Goal: Ask a question: Seek information or help from site administrators or community

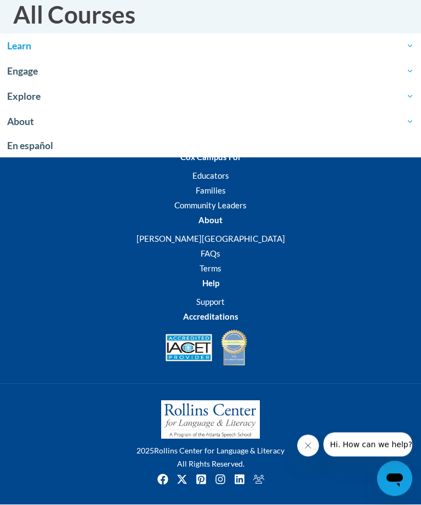
scroll to position [182, 0]
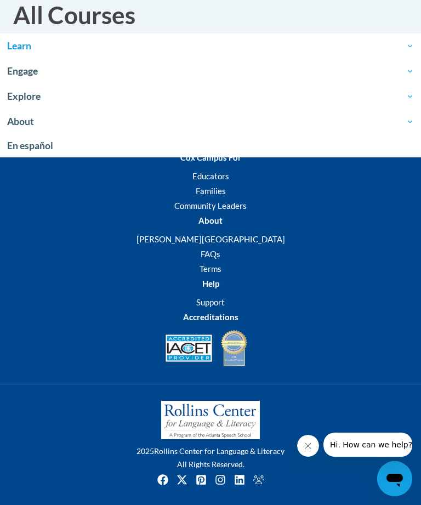
click at [368, 442] on span "Hi. How can we help?" at bounding box center [371, 444] width 82 height 9
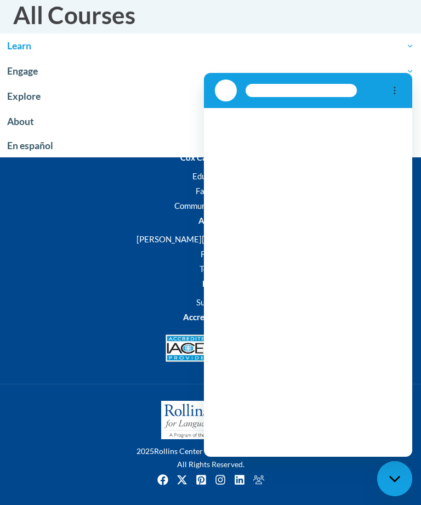
scroll to position [0, 0]
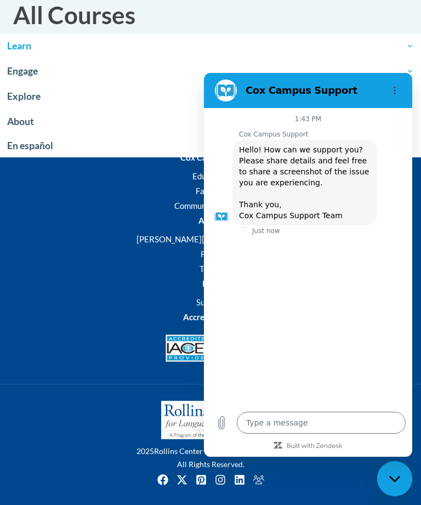
type textarea "x"
click at [264, 419] on textarea at bounding box center [321, 423] width 169 height 22
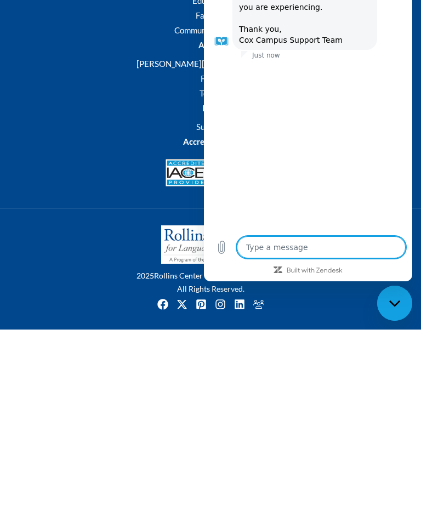
type textarea "I"
type textarea "x"
type textarea "I"
type textarea "x"
type textarea "I c"
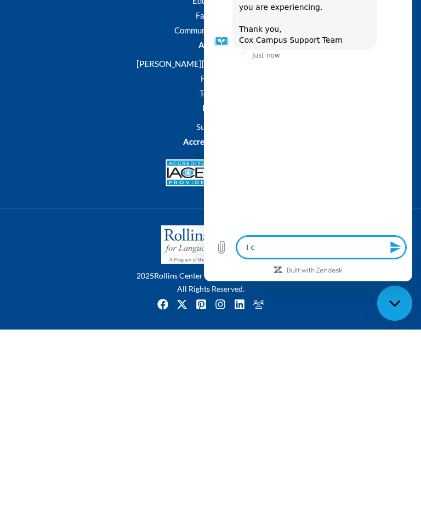
type textarea "x"
type textarea "I ca"
type textarea "x"
type textarea "I can"
type textarea "x"
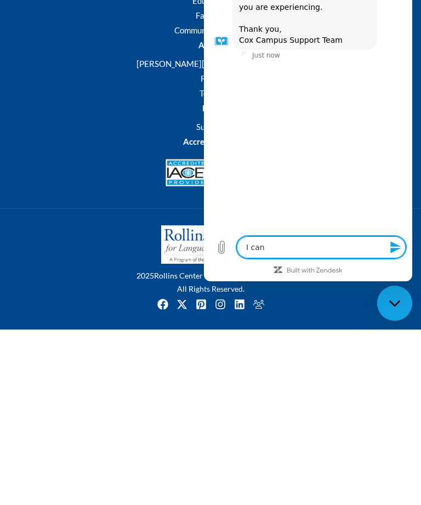
type textarea "I cant"
type textarea "x"
type textarea "I can’t"
type textarea "x"
type textarea "I can’t"
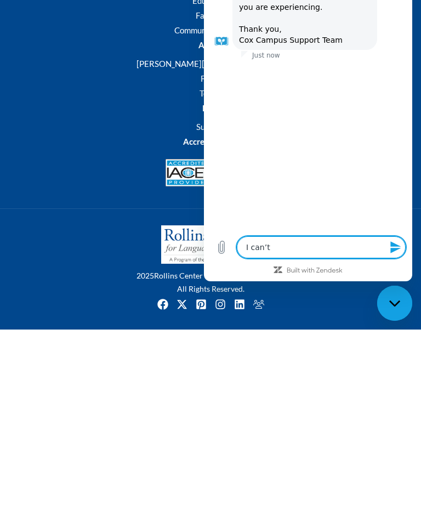
type textarea "x"
type textarea "I can’t f"
type textarea "x"
type textarea "I can’t fi"
type textarea "x"
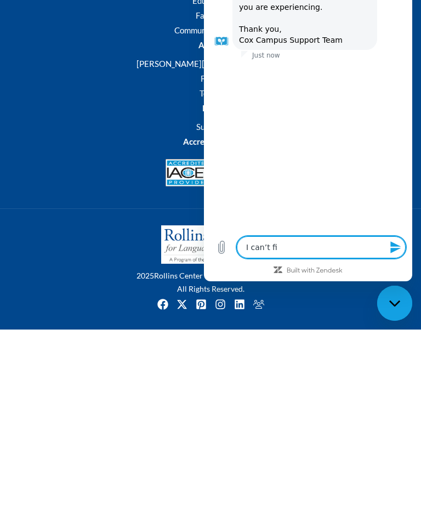
type textarea "I can’t fim"
type textarea "x"
type textarea "I can’t fi"
type textarea "x"
type textarea "I can’t fin"
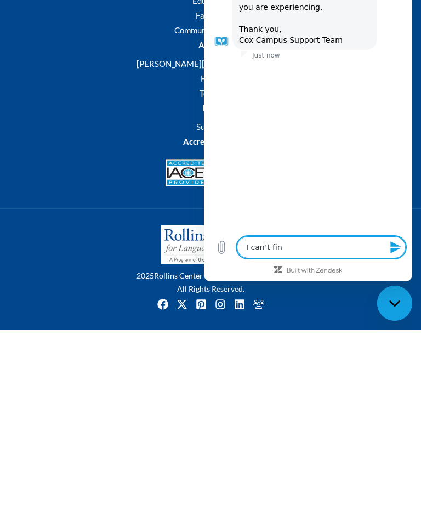
type textarea "x"
type textarea "I can’t find"
type textarea "x"
type textarea "I can’t find"
type textarea "x"
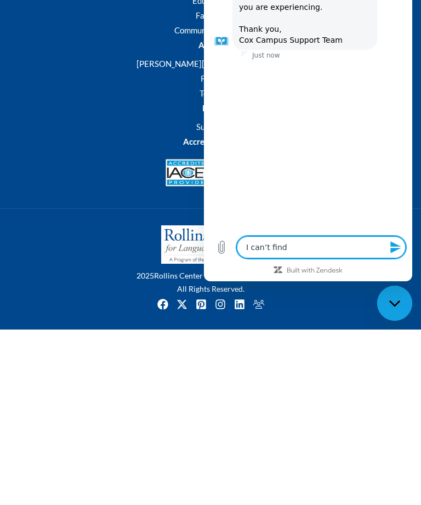
type textarea "I can’t find m"
type textarea "x"
type textarea "I can’t find my"
type textarea "x"
type textarea "I can’t find my"
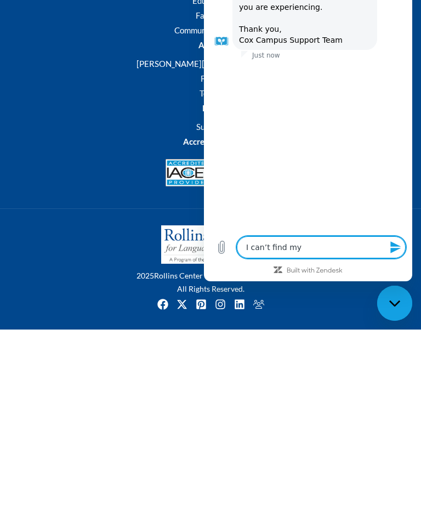
type textarea "x"
type textarea "I can’t find my t"
type textarea "x"
type textarea "I can’t find my tr"
type textarea "x"
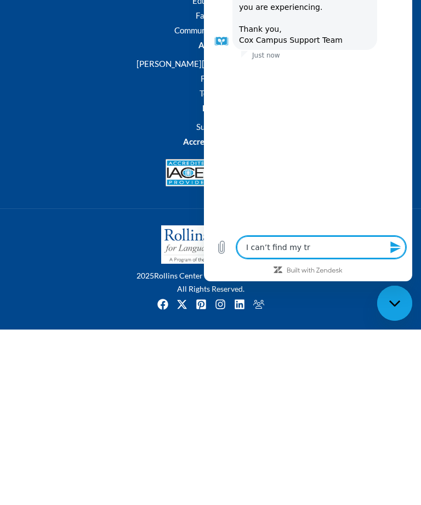
type textarea "I can’t find my tra"
type textarea "x"
type textarea "I can’t find my trai"
type textarea "x"
type textarea "I can’t find my train"
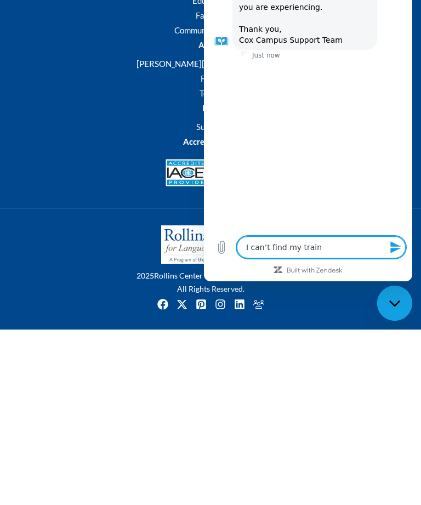
type textarea "x"
type textarea "I can’t find my traini"
type textarea "x"
type textarea "I can’t find my trainin"
type textarea "x"
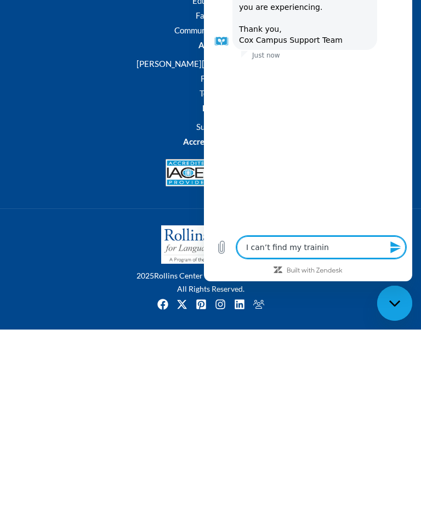
type textarea "I can’t find my training"
type textarea "x"
type textarea "I can’t find my training"
click at [400, 302] on icon "Close messaging window" at bounding box center [394, 303] width 11 height 6
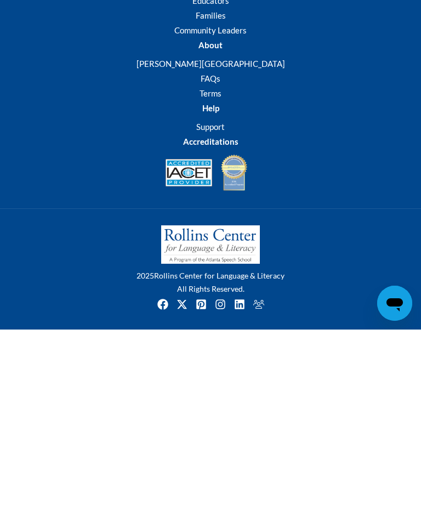
scroll to position [458, 3]
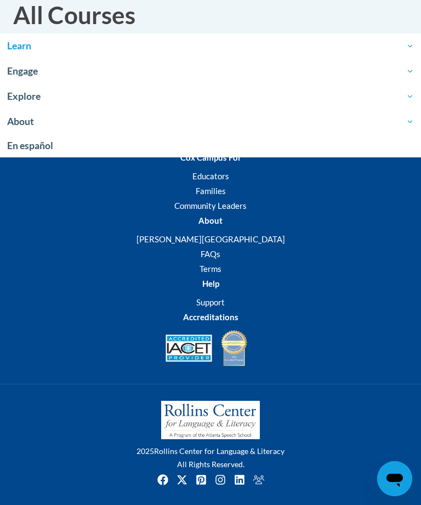
click at [401, 478] on icon "Open messaging window" at bounding box center [395, 480] width 16 height 13
type textarea "x"
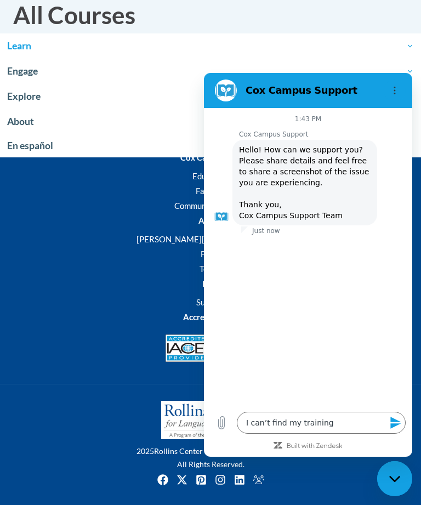
click at [399, 426] on icon "Send message" at bounding box center [395, 422] width 13 height 13
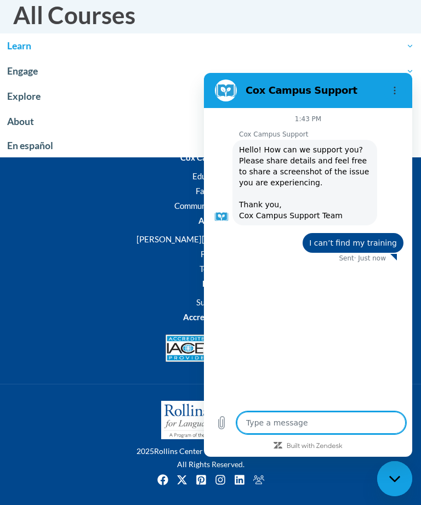
type textarea "x"
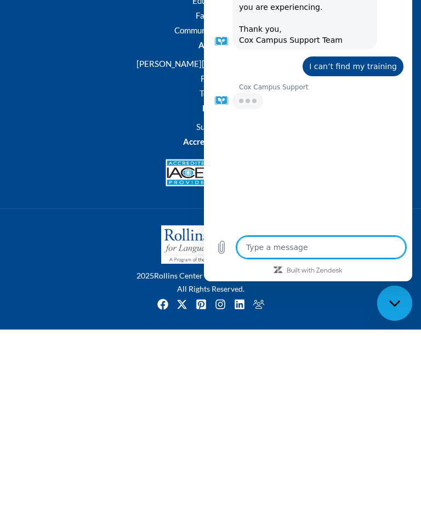
click at [273, 253] on textarea at bounding box center [321, 247] width 169 height 22
type textarea "D"
type textarea "x"
type textarea "Da"
type textarea "x"
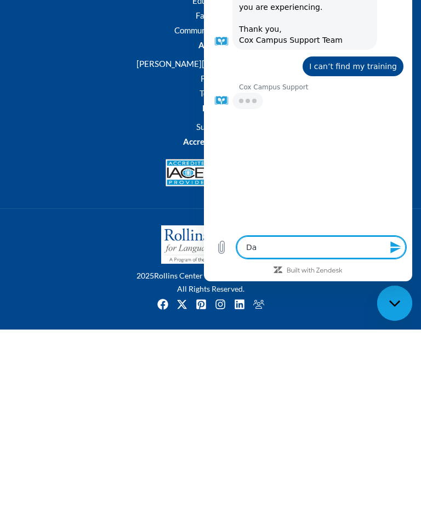
type textarea "Day"
type textarea "x"
type textarea "Dayc"
type textarea "x"
type textarea "Dayca"
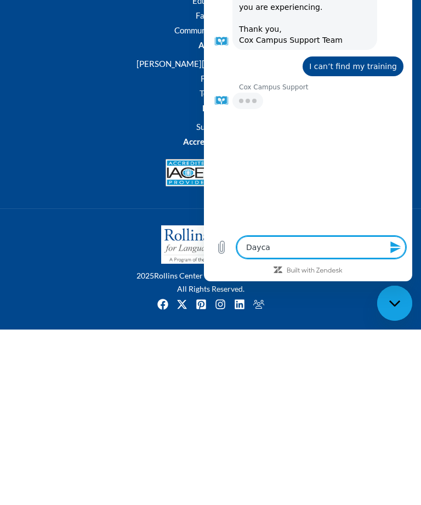
type textarea "x"
type textarea "Daycar"
type textarea "x"
type textarea "Daycare"
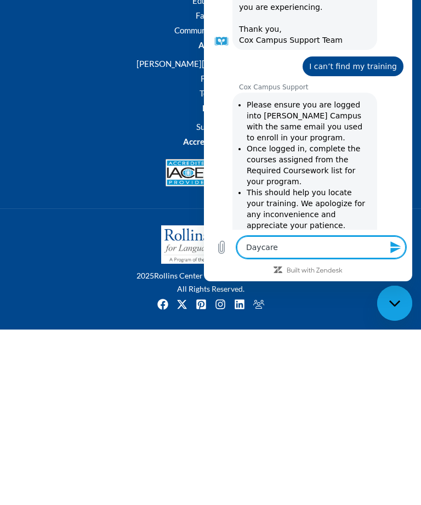
type textarea "x"
type textarea "Daycare"
type textarea "x"
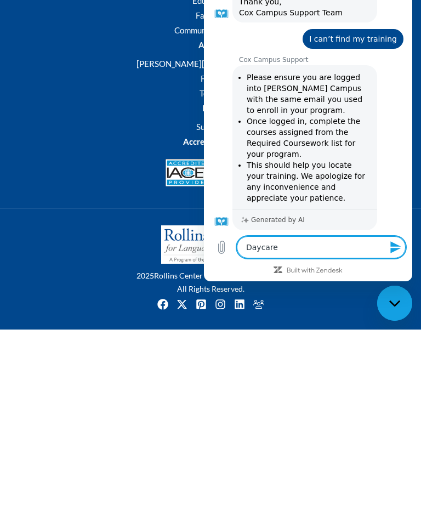
type textarea "Daycare t"
type textarea "x"
type textarea "Daycare tr"
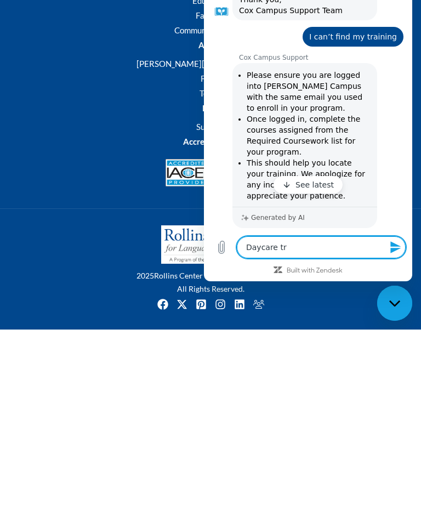
scroll to position [143, 0]
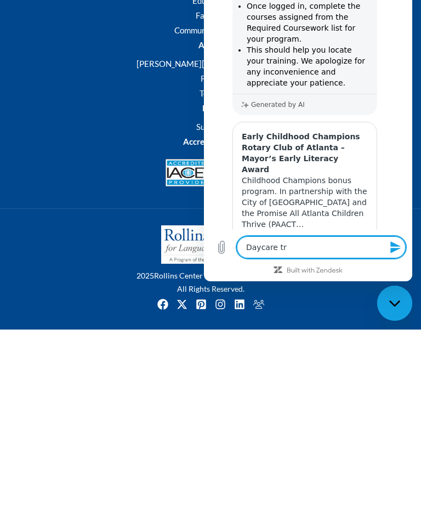
type textarea "x"
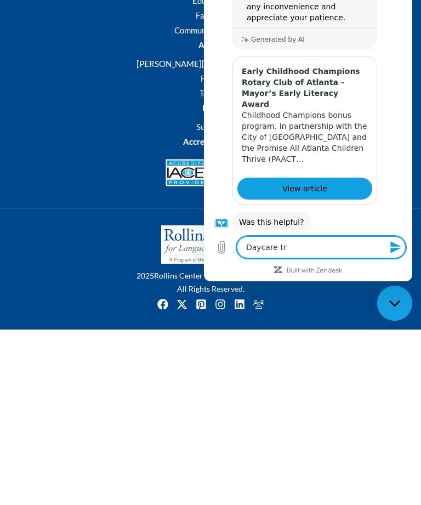
scroll to position [207, 0]
type textarea "Daycare t"
type textarea "x"
type textarea "Daycare"
type textarea "x"
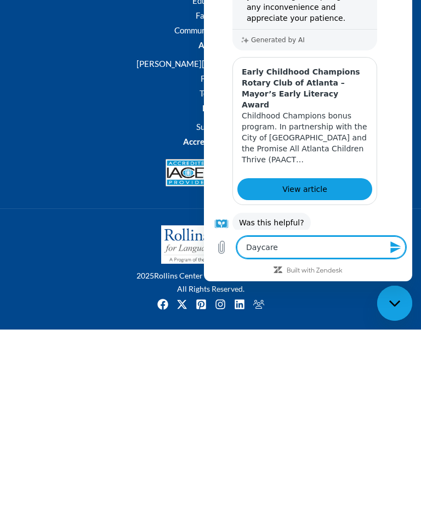
type textarea "Daycare"
type textarea "x"
type textarea "Daycar"
type textarea "x"
type textarea "Dayca"
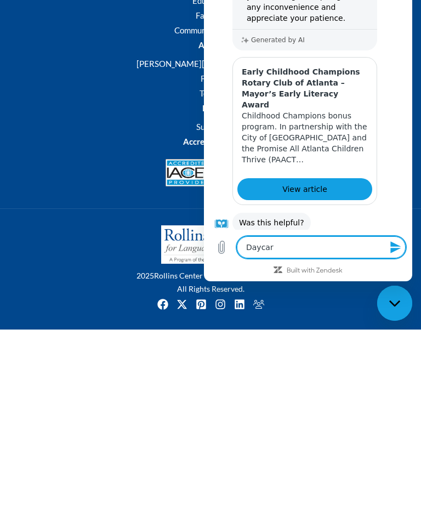
type textarea "x"
type textarea "Dayc"
type textarea "x"
type textarea "Day"
type textarea "x"
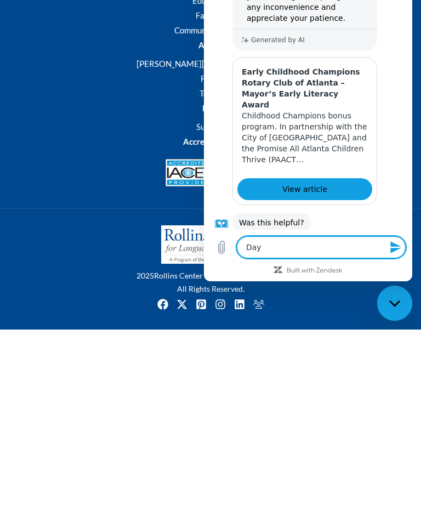
type textarea "Da"
type textarea "x"
type textarea "D"
type textarea "x"
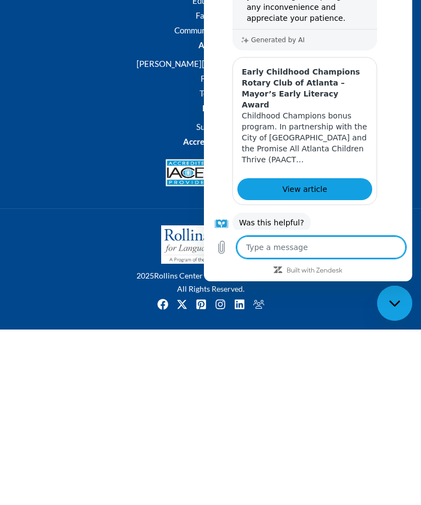
type textarea "I"
type textarea "x"
type textarea "Im"
type textarea "x"
type textarea "I’m"
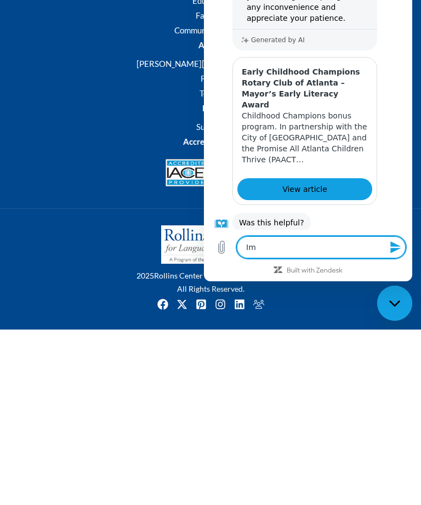
type textarea "x"
type textarea "I’m"
type textarea "x"
type textarea "I’m i"
type textarea "x"
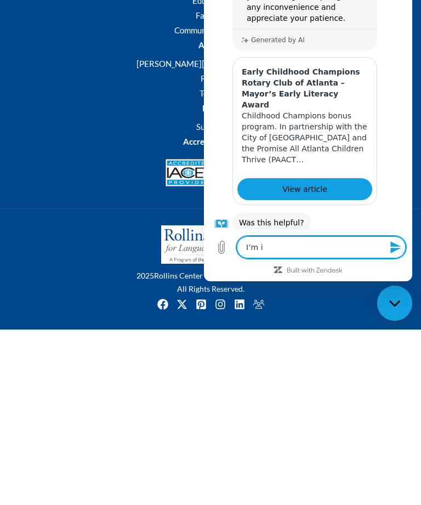
type textarea "I’m in"
type textarea "x"
type textarea "I’m in"
type textarea "x"
type textarea "I’m in C"
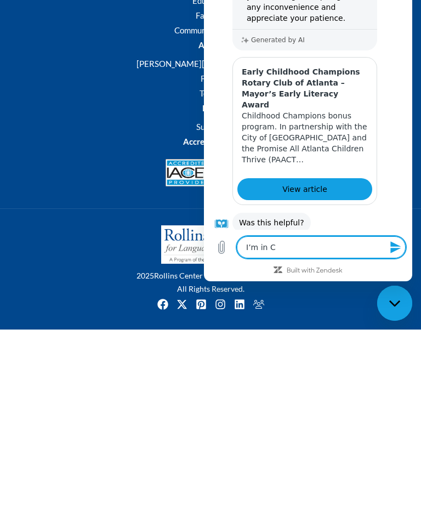
type textarea "x"
type textarea "I’m in Co"
type textarea "x"
type textarea "I’m in Col"
type textarea "x"
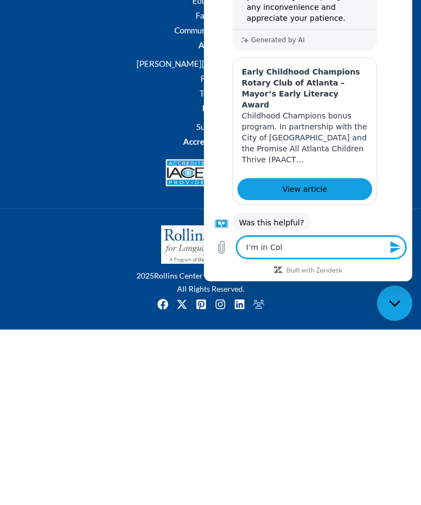
type textarea "I’m in Colu"
type textarea "x"
type textarea "I’m in Colum"
type textarea "x"
type textarea "I’m in Columb"
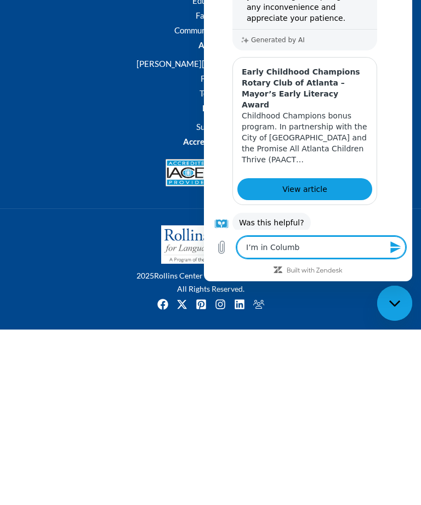
type textarea "x"
type textarea "I’m in Columbu"
type textarea "x"
type textarea "I’m in Columbus"
type textarea "x"
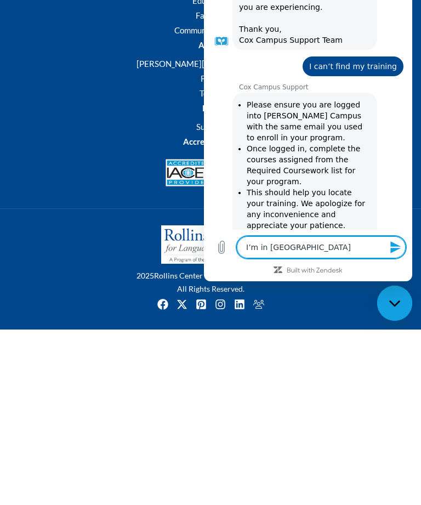
scroll to position [0, 0]
type textarea "I’m in Columbus"
type textarea "x"
type textarea "I’m in Columbus O"
type textarea "x"
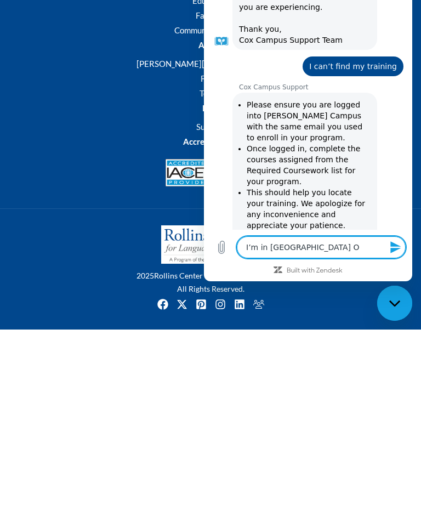
type textarea "I’m in Columbus Oh"
type textarea "x"
type textarea "I’m in Columbus Ohi"
type textarea "x"
type textarea "I’m in Columbus Ohio"
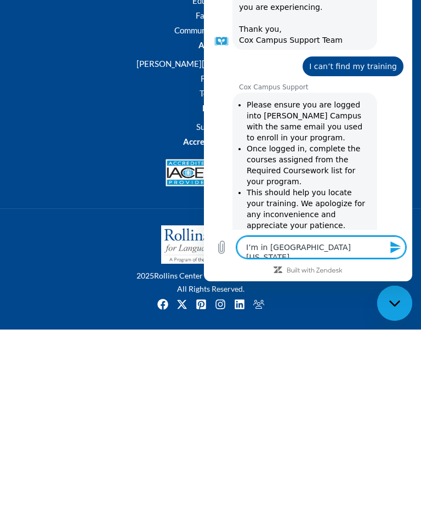
type textarea "x"
type textarea "I’m in Columbus Ohio"
click at [396, 249] on icon "Send message" at bounding box center [395, 247] width 10 height 12
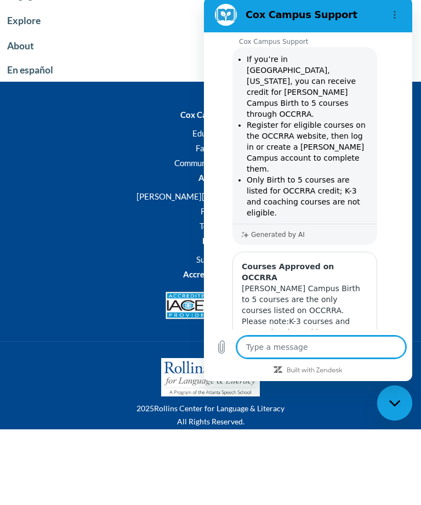
scroll to position [546, 0]
click at [360, 420] on button "Yes" at bounding box center [354, 430] width 32 height 21
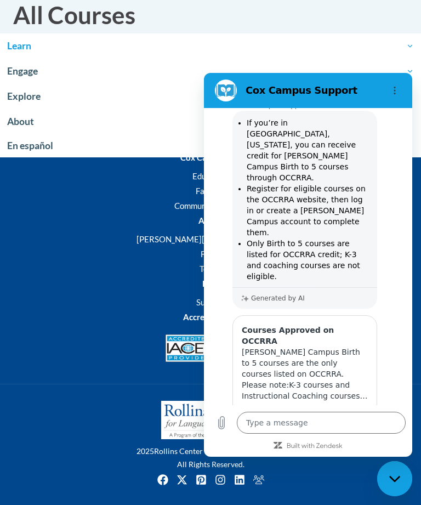
scroll to position [568, 0]
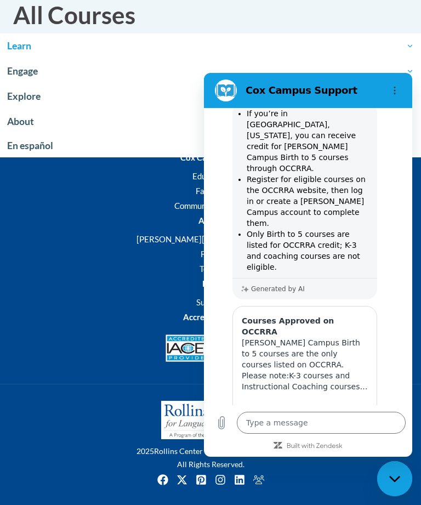
click at [287, 429] on textarea at bounding box center [321, 423] width 169 height 22
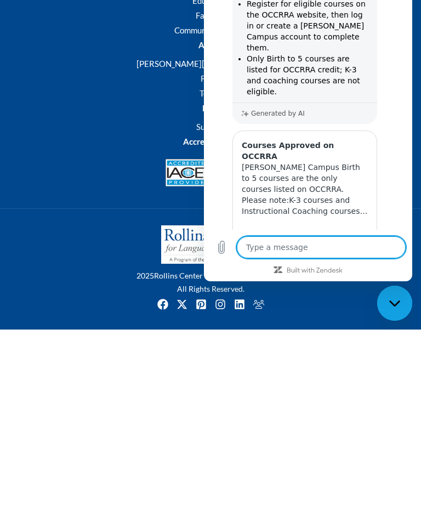
type textarea "x"
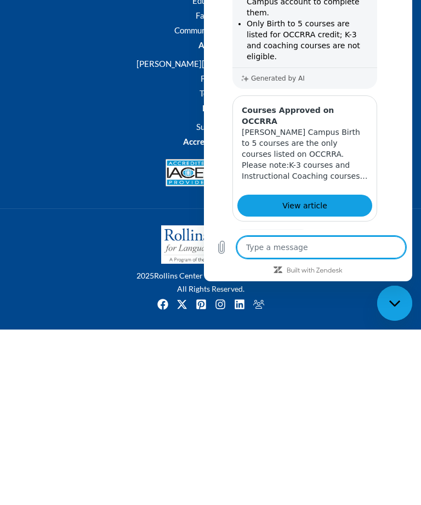
type textarea "A"
type textarea "x"
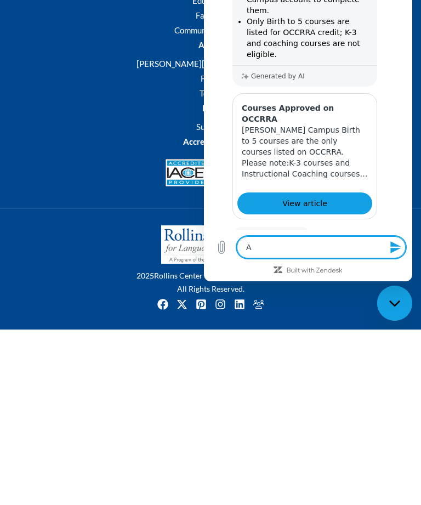
scroll to position [605, 0]
type textarea "Ar"
type textarea "x"
type textarea "Are"
type textarea "x"
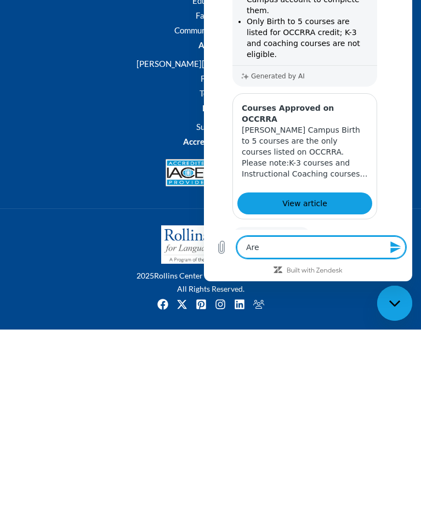
type textarea "Are"
type textarea "x"
type textarea "Are t"
type textarea "x"
type textarea "Are th"
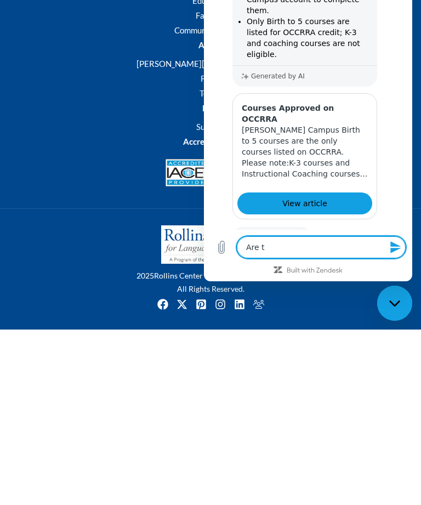
type textarea "x"
type textarea "Are thr"
type textarea "x"
type textarea "Are thry"
type textarea "x"
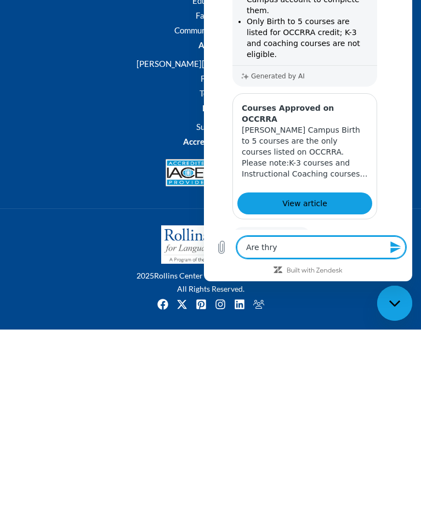
type textarea "Are they"
type textarea "x"
type textarea "Are they"
type textarea "x"
type textarea "Are they f"
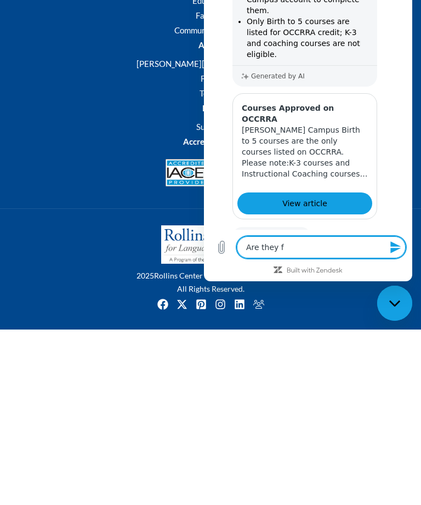
type textarea "x"
type textarea "Are they fr"
type textarea "x"
type textarea "Are they fre"
type textarea "x"
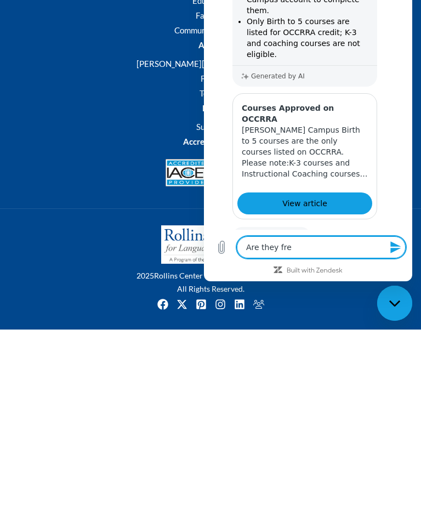
type textarea "Are they free"
type textarea "x"
type textarea "Are they free"
click at [396, 243] on icon "Send message" at bounding box center [395, 247] width 13 height 13
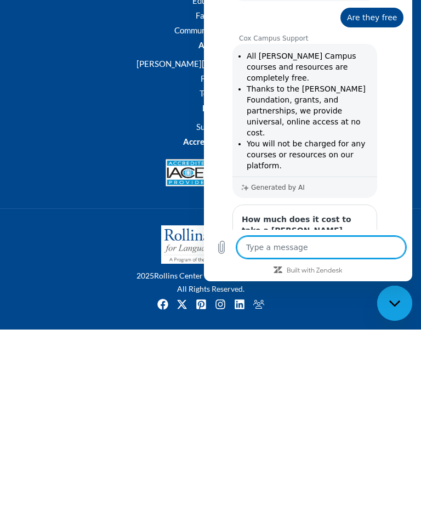
scroll to position [946, 0]
click at [354, 394] on button "Yes" at bounding box center [354, 404] width 32 height 21
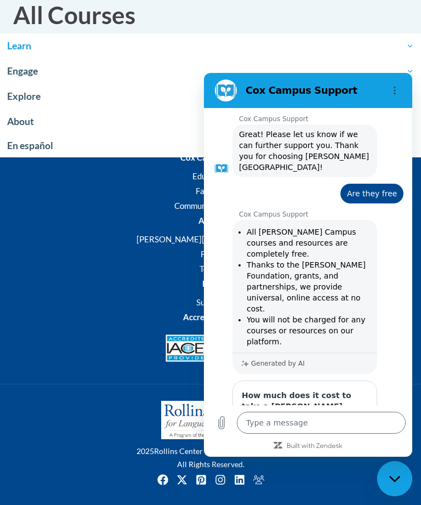
scroll to position [968, 0]
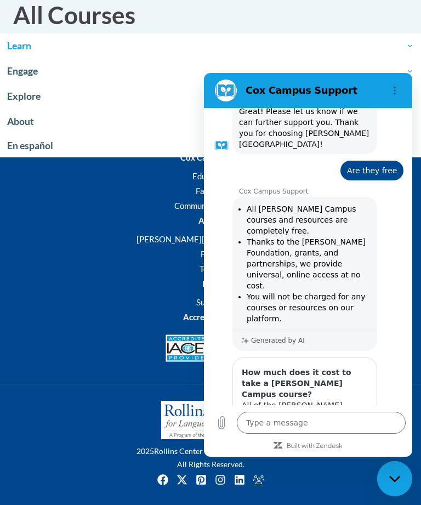
click at [286, 425] on textarea at bounding box center [321, 423] width 169 height 22
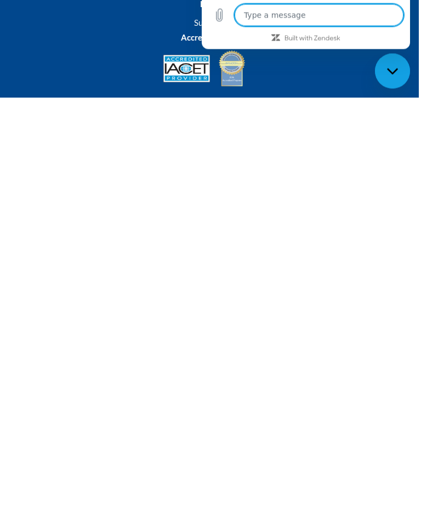
scroll to position [48, 0]
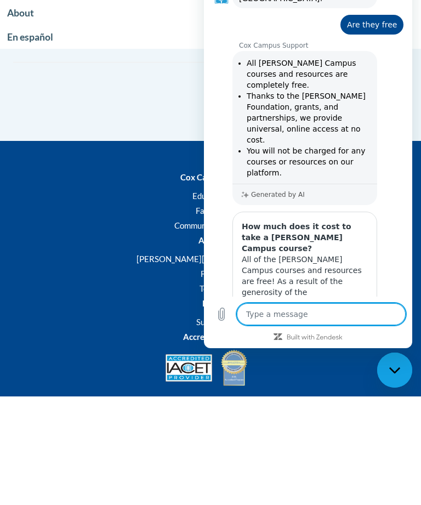
click at [192, 299] on link "Educators" at bounding box center [210, 304] width 37 height 10
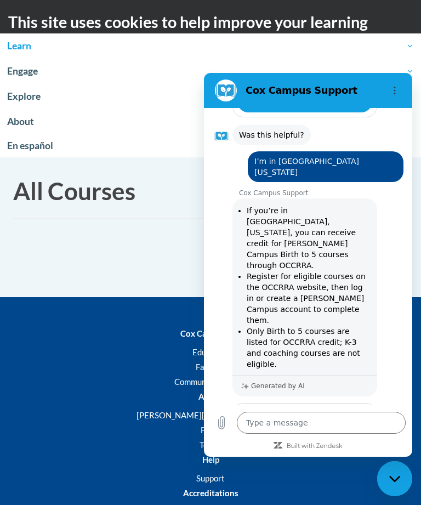
scroll to position [470, 0]
click at [196, 408] on li "[PERSON_NAME][GEOGRAPHIC_DATA]" at bounding box center [210, 414] width 395 height 13
click at [392, 476] on icon "Close messaging window" at bounding box center [395, 478] width 12 height 7
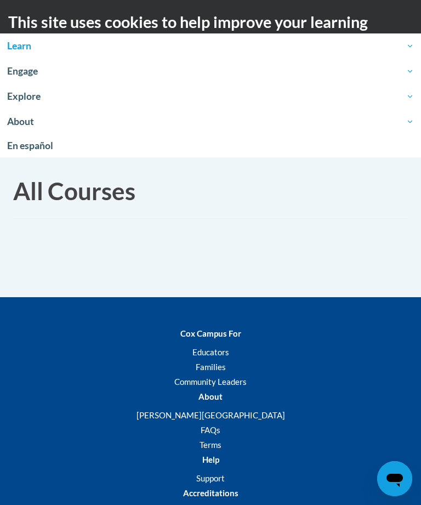
type textarea "x"
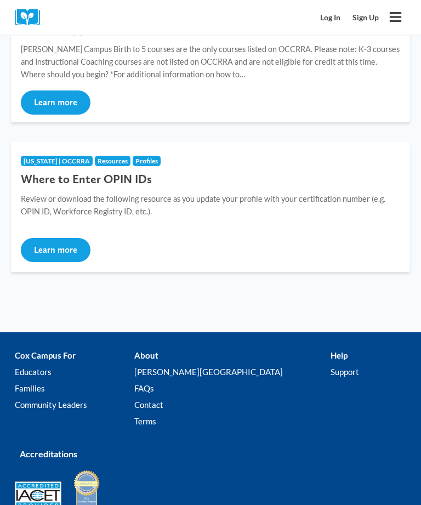
scroll to position [496, 0]
click at [56, 256] on button "Learn more" at bounding box center [56, 250] width 70 height 24
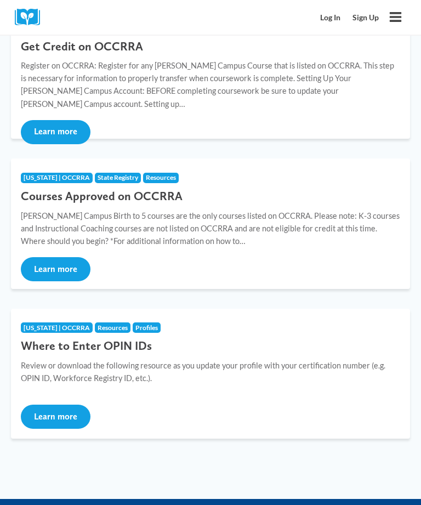
scroll to position [329, 0]
click at [51, 268] on button "Learn more" at bounding box center [56, 269] width 70 height 24
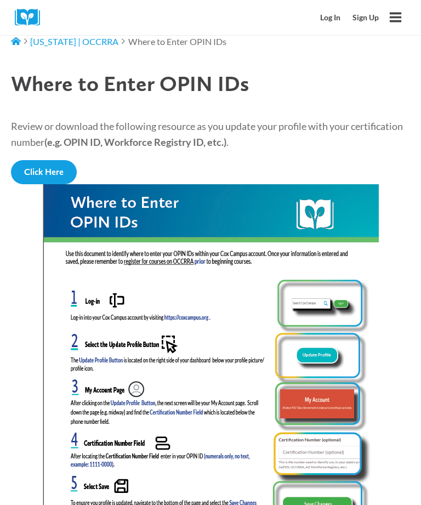
scroll to position [510, 0]
click at [335, 305] on img at bounding box center [211, 402] width 336 height 434
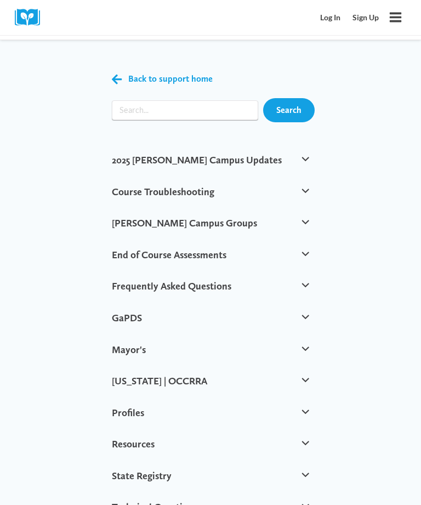
scroll to position [546, 0]
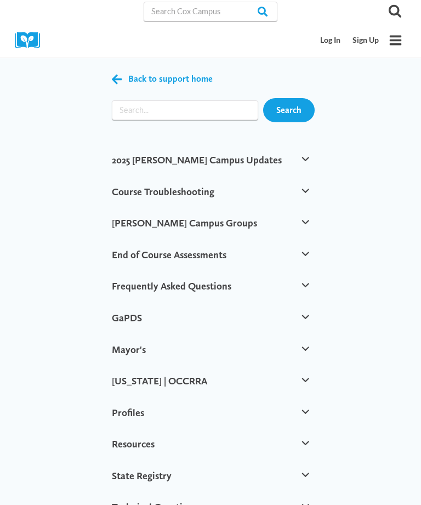
click at [202, 171] on button "2025 Cox Campus Updates" at bounding box center [210, 160] width 207 height 32
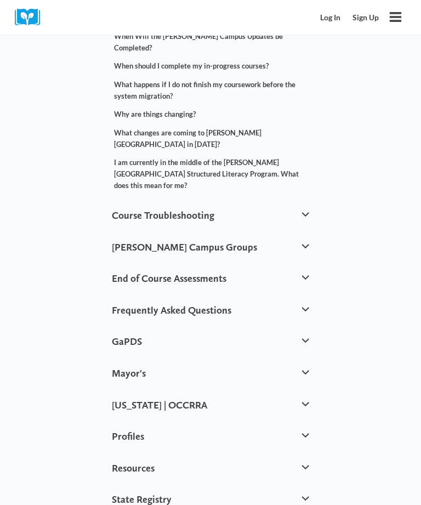
scroll to position [154, 0]
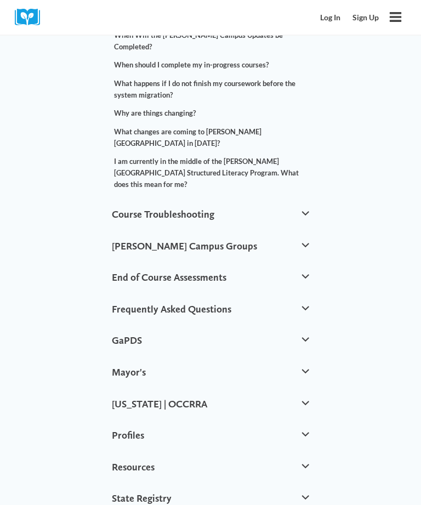
click at [150, 389] on button "Ohio | OCCRRA" at bounding box center [210, 405] width 207 height 32
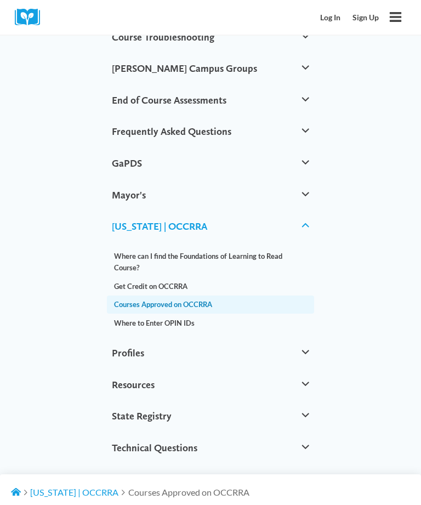
scroll to position [155, 0]
click at [166, 296] on link "Courses Approved on OCCRRA" at bounding box center [210, 305] width 207 height 19
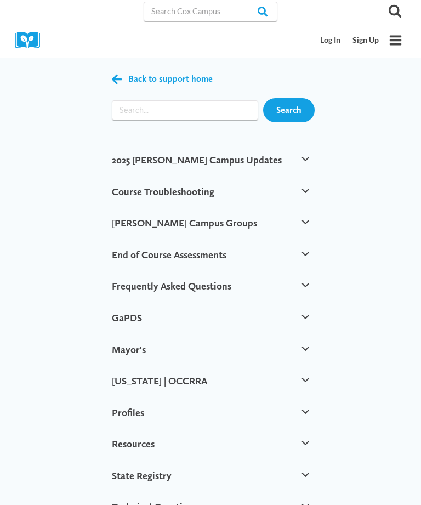
click at [154, 381] on button "[US_STATE] | OCCRRA" at bounding box center [210, 381] width 207 height 32
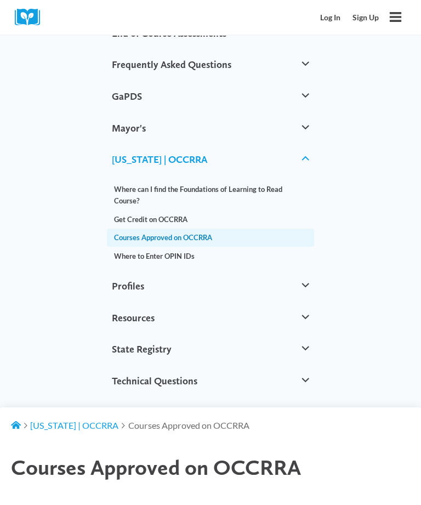
scroll to position [222, 0]
click at [159, 259] on link "Where to Enter OPIN IDs" at bounding box center [210, 256] width 207 height 19
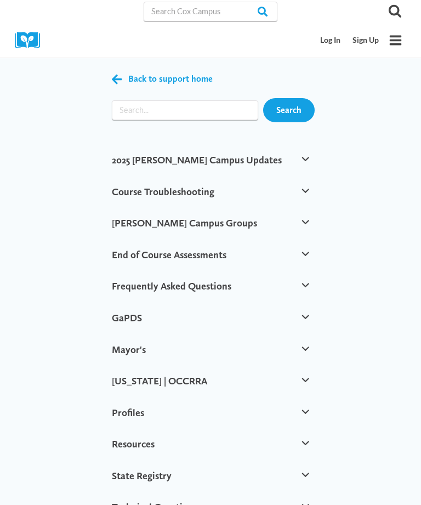
click at [157, 382] on button "[US_STATE] | OCCRRA" at bounding box center [210, 381] width 207 height 32
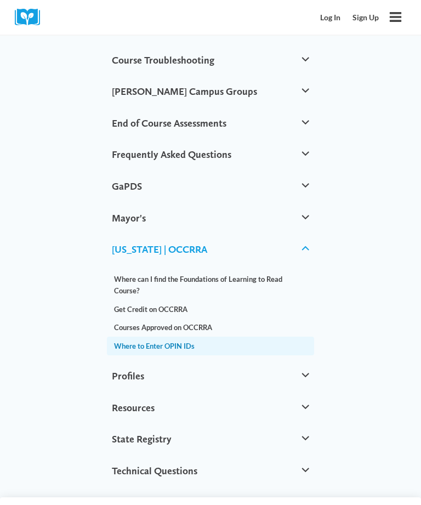
scroll to position [132, 0]
click at [190, 347] on link "Where to Enter OPIN IDs" at bounding box center [210, 346] width 207 height 19
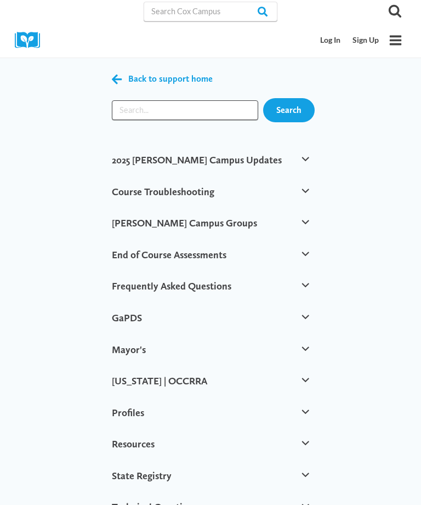
click at [134, 119] on input "Search input" at bounding box center [185, 110] width 146 height 20
click at [296, 110] on input "Search" at bounding box center [289, 110] width 52 height 24
click at [297, 112] on input "Search" at bounding box center [289, 110] width 52 height 24
click at [287, 111] on input "Search" at bounding box center [289, 110] width 52 height 24
click at [284, 116] on input "Search" at bounding box center [289, 110] width 52 height 24
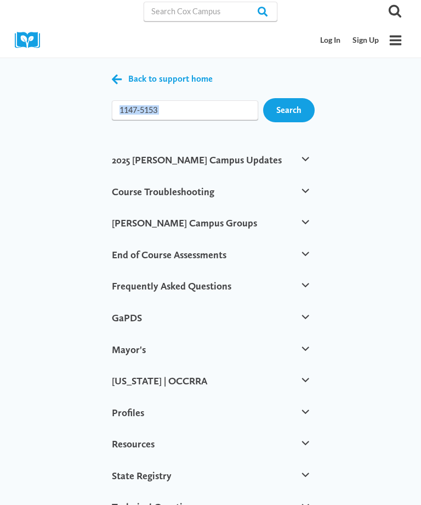
click at [294, 117] on input "Search" at bounding box center [289, 110] width 52 height 24
click at [197, 115] on input "1147-5153" at bounding box center [185, 110] width 146 height 20
type input "1"
click at [334, 44] on link "Log In" at bounding box center [331, 40] width 32 height 20
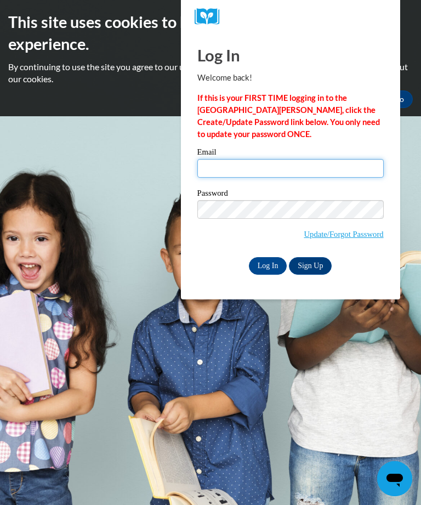
click at [222, 173] on input "Email" at bounding box center [290, 168] width 186 height 19
type input "[EMAIL_ADDRESS][DOMAIN_NAME]"
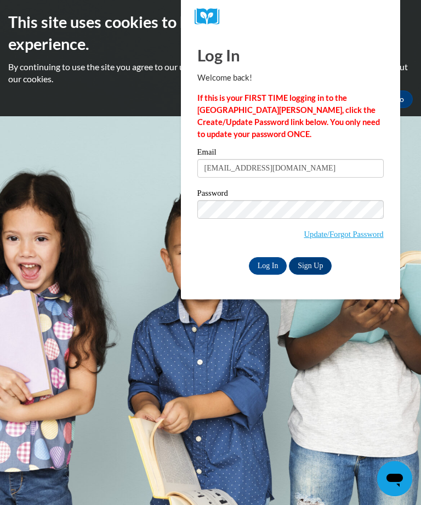
click at [312, 267] on link "Sign Up" at bounding box center [310, 266] width 43 height 18
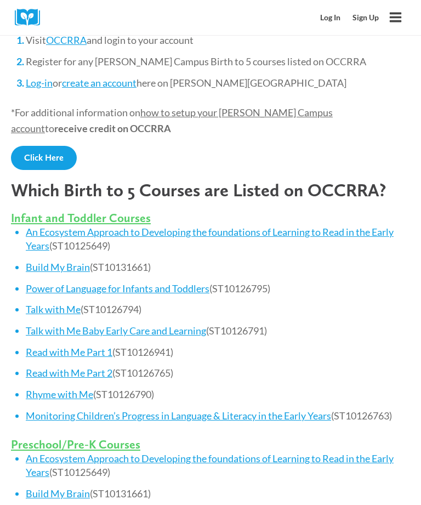
click at [201, 282] on link "Power of Language for Infants and Toddlers" at bounding box center [118, 288] width 184 height 12
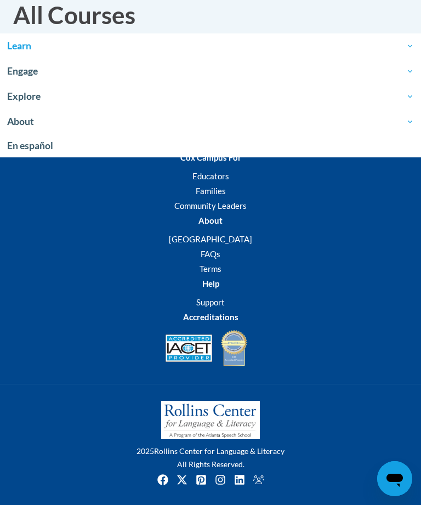
scroll to position [210, 3]
click at [192, 171] on link "Educators" at bounding box center [210, 176] width 37 height 10
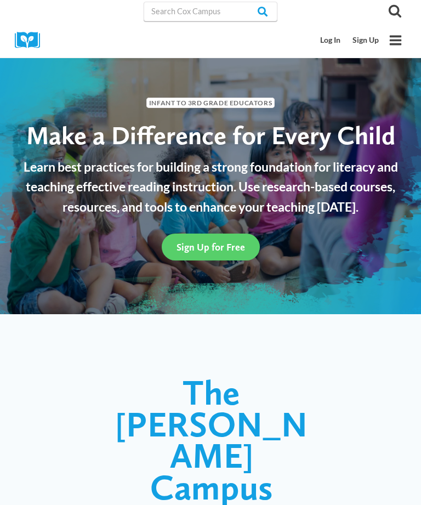
click at [219, 253] on link "Sign Up for Free" at bounding box center [211, 247] width 98 height 27
click at [240, 253] on link "Sign Up for Free" at bounding box center [211, 247] width 98 height 27
